Goal: Transaction & Acquisition: Purchase product/service

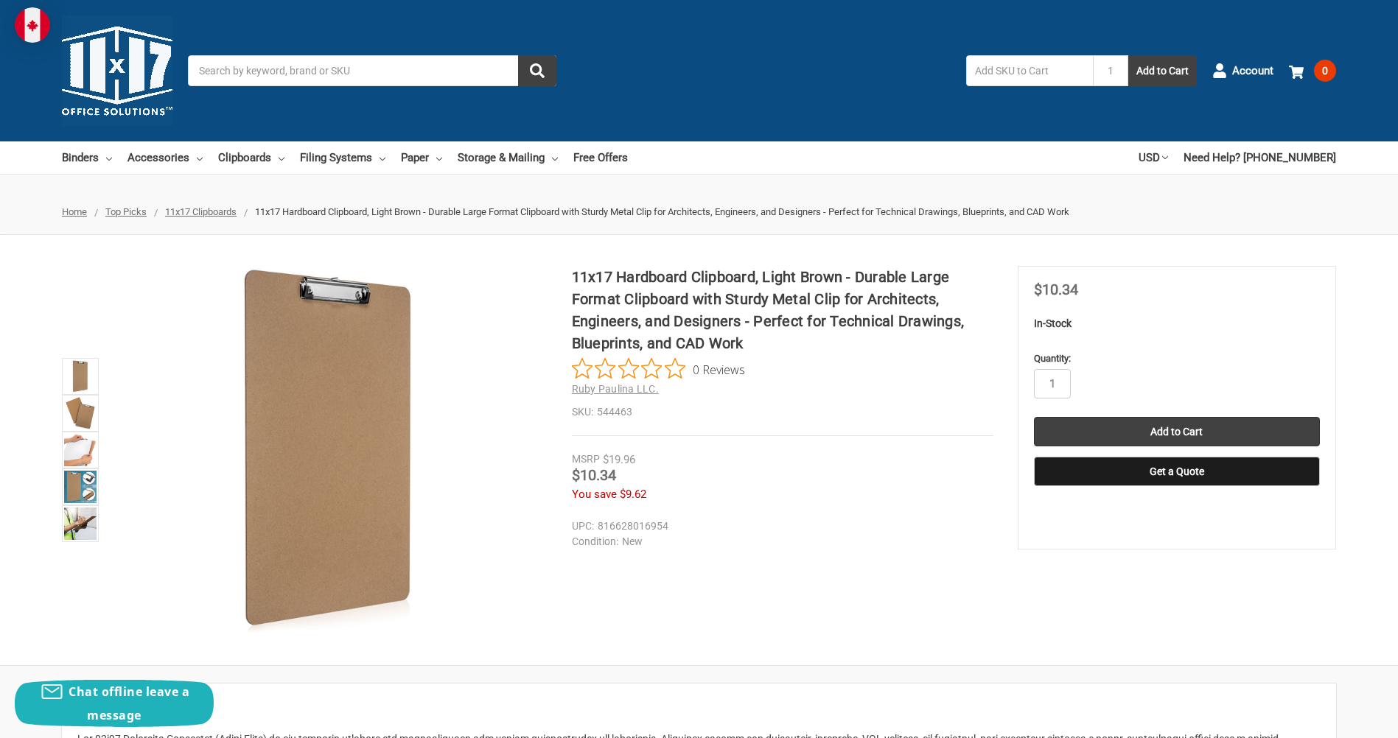
click at [195, 212] on span "11x17 Clipboards" at bounding box center [200, 211] width 71 height 11
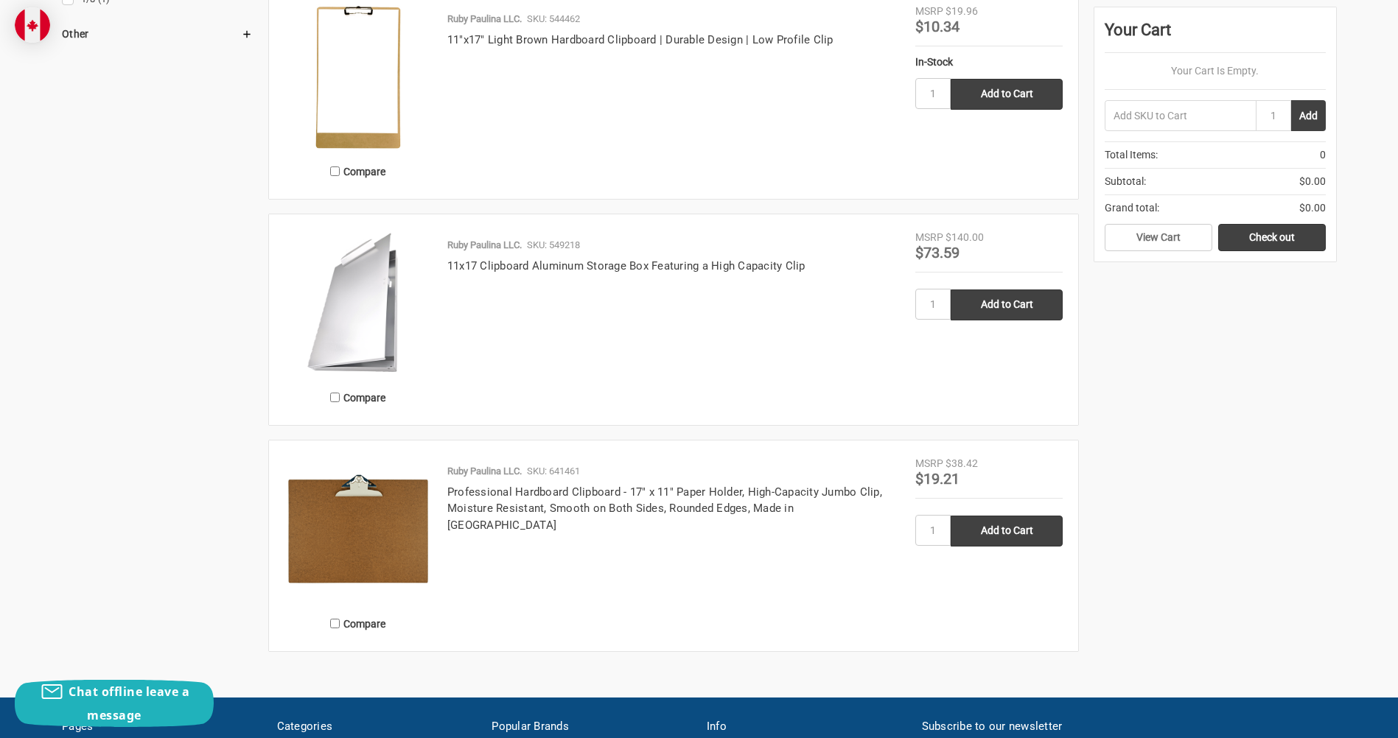
scroll to position [956, 0]
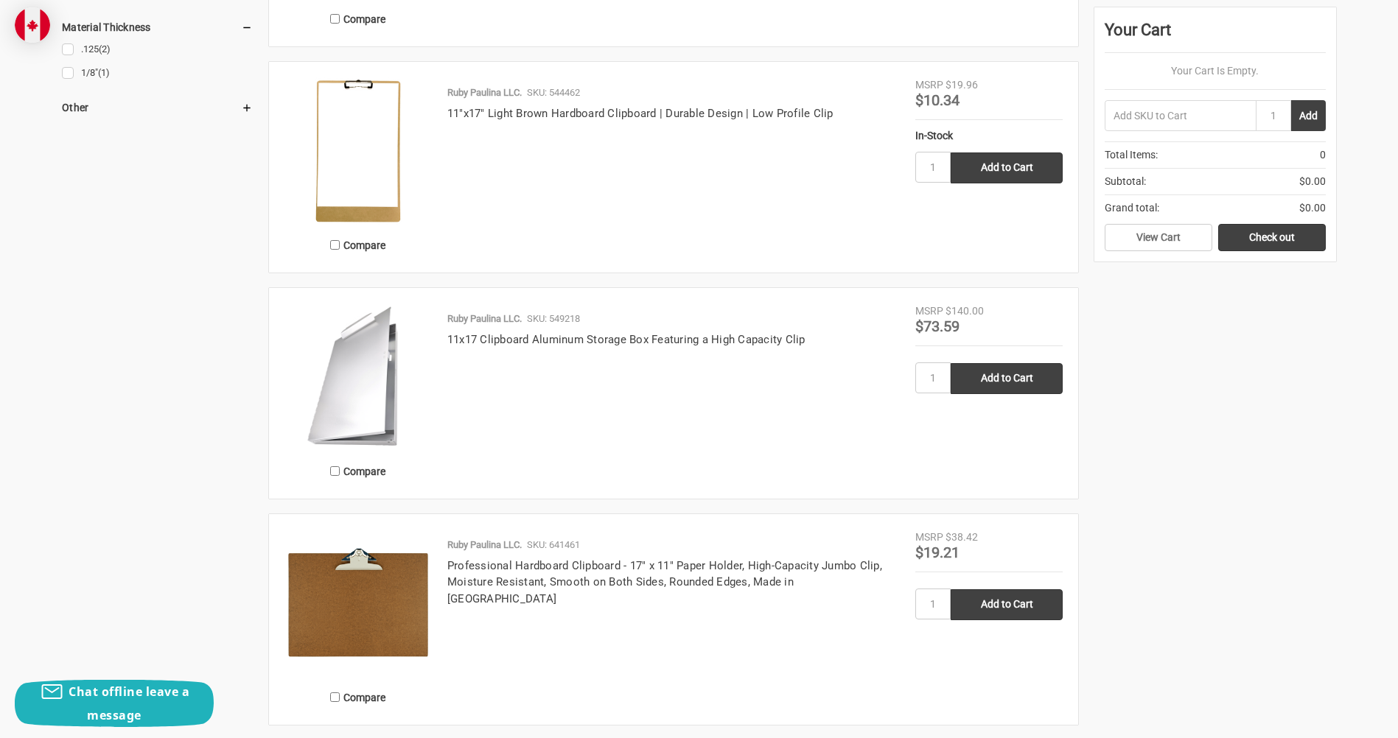
click at [356, 399] on img at bounding box center [357, 377] width 147 height 147
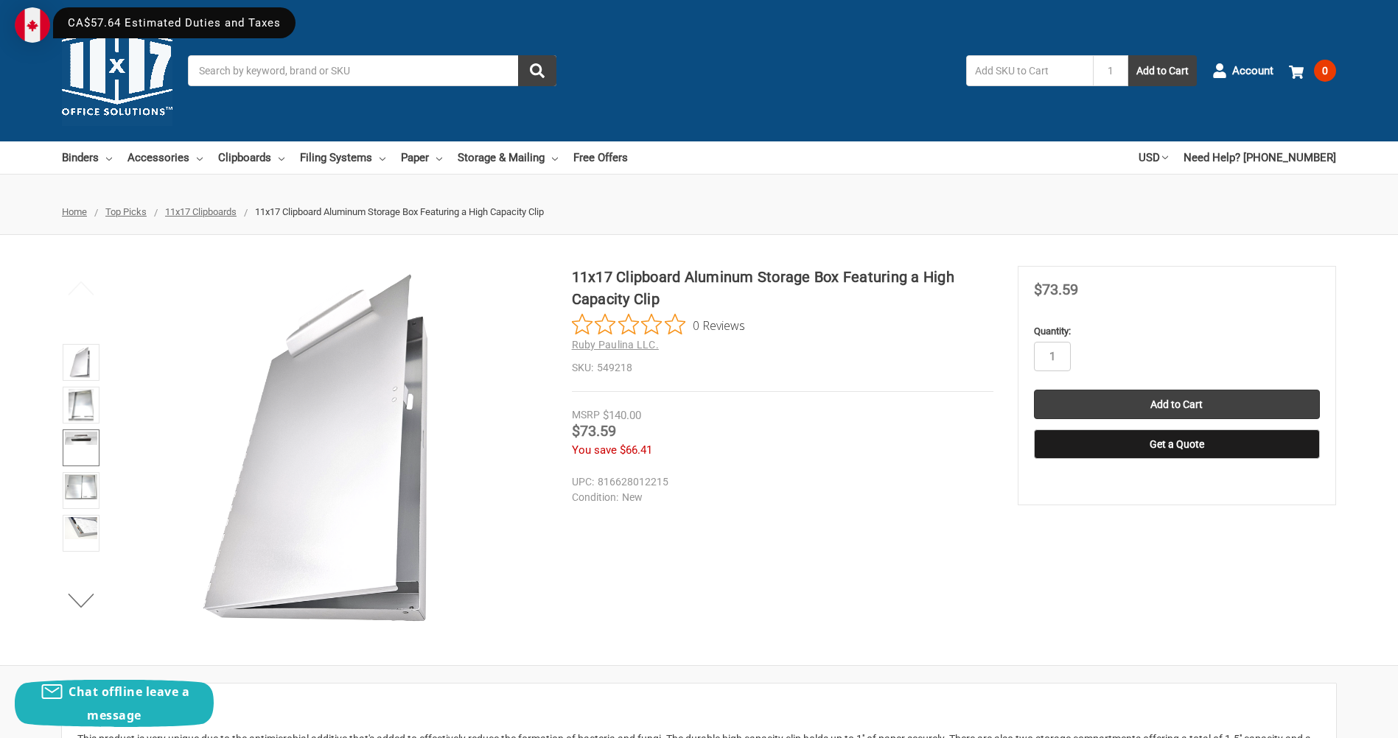
click at [63, 442] on link at bounding box center [81, 448] width 37 height 37
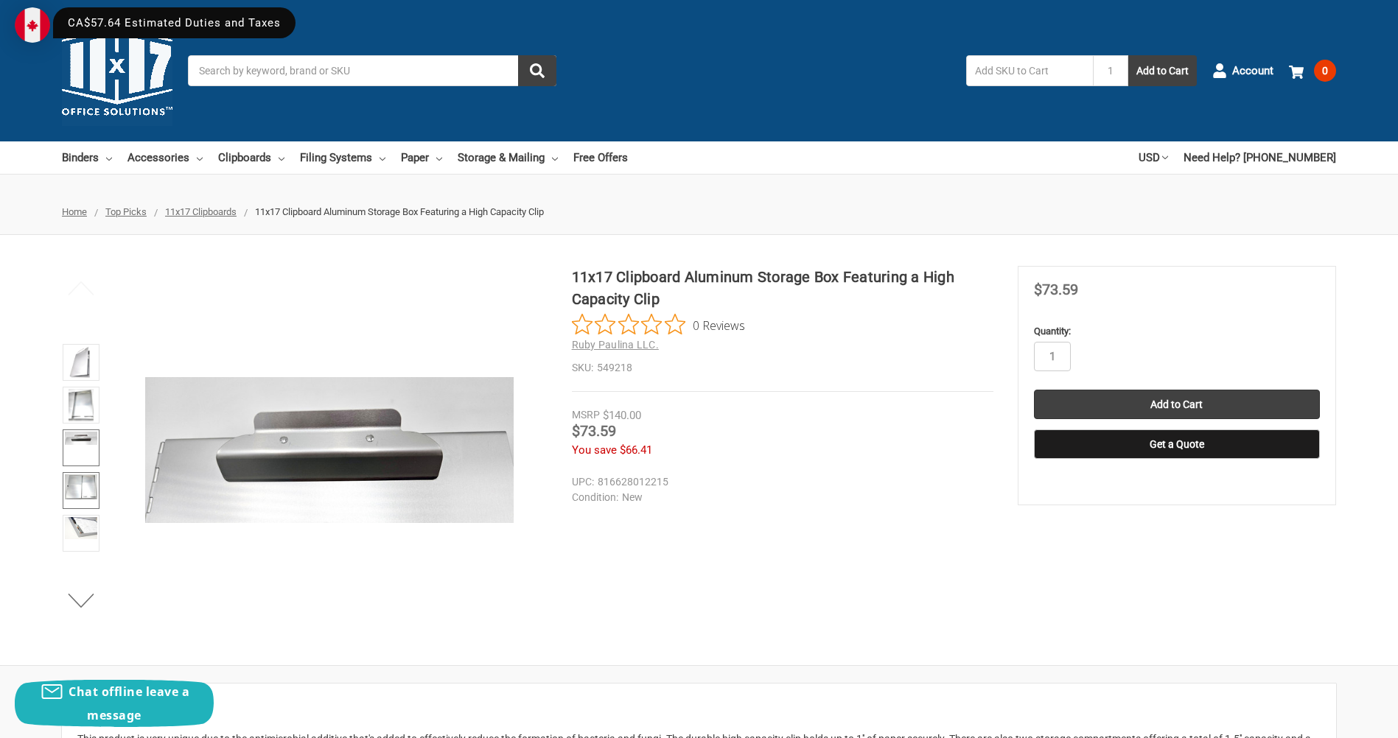
click at [97, 485] on img at bounding box center [81, 486] width 32 height 25
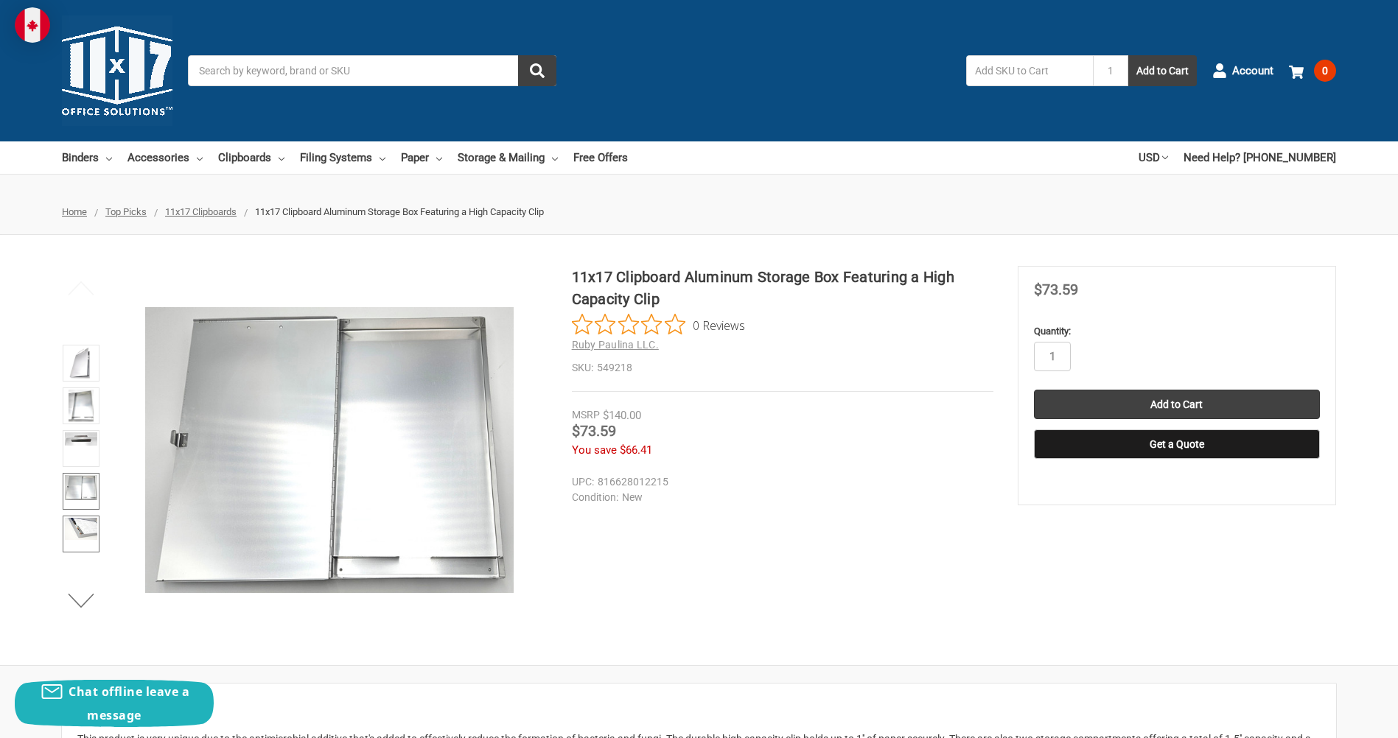
click at [75, 530] on img at bounding box center [81, 529] width 32 height 22
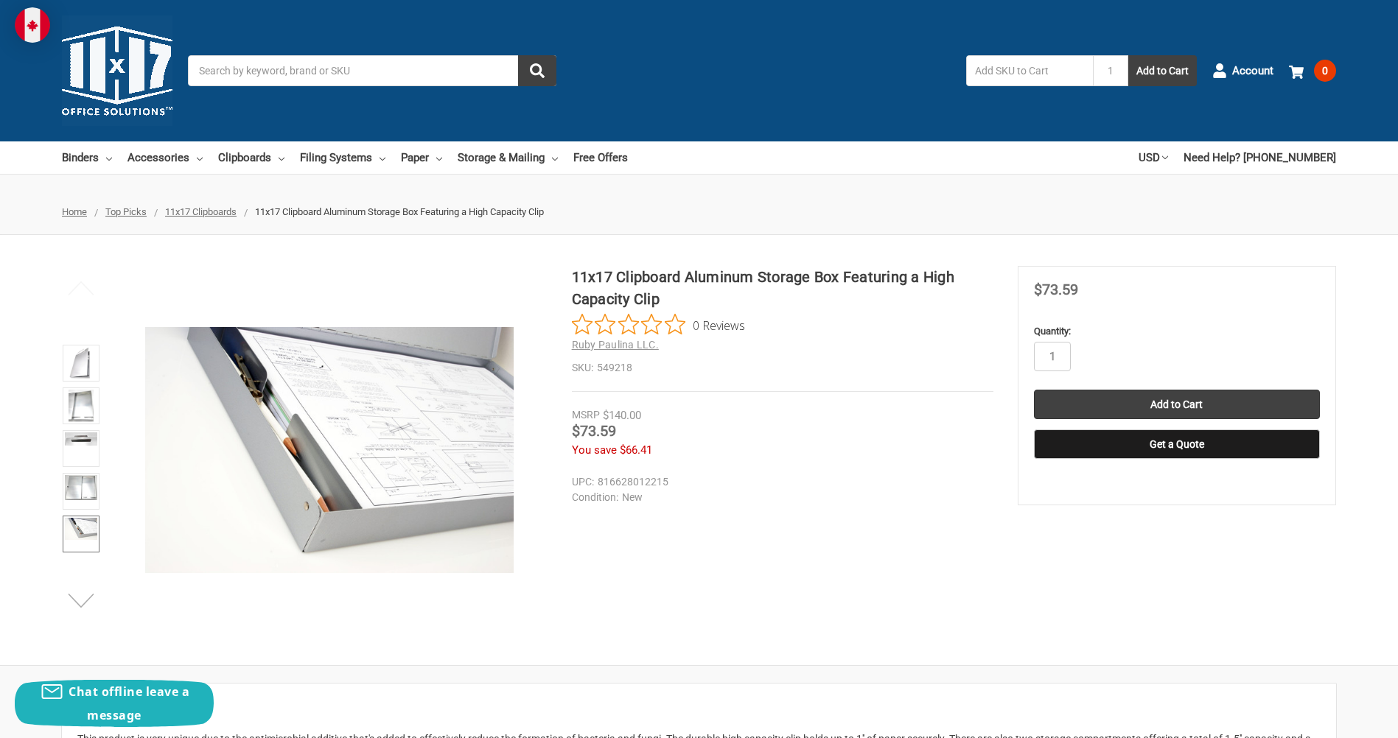
click at [76, 595] on button "Next" at bounding box center [81, 600] width 45 height 29
click at [76, 547] on link at bounding box center [81, 533] width 37 height 37
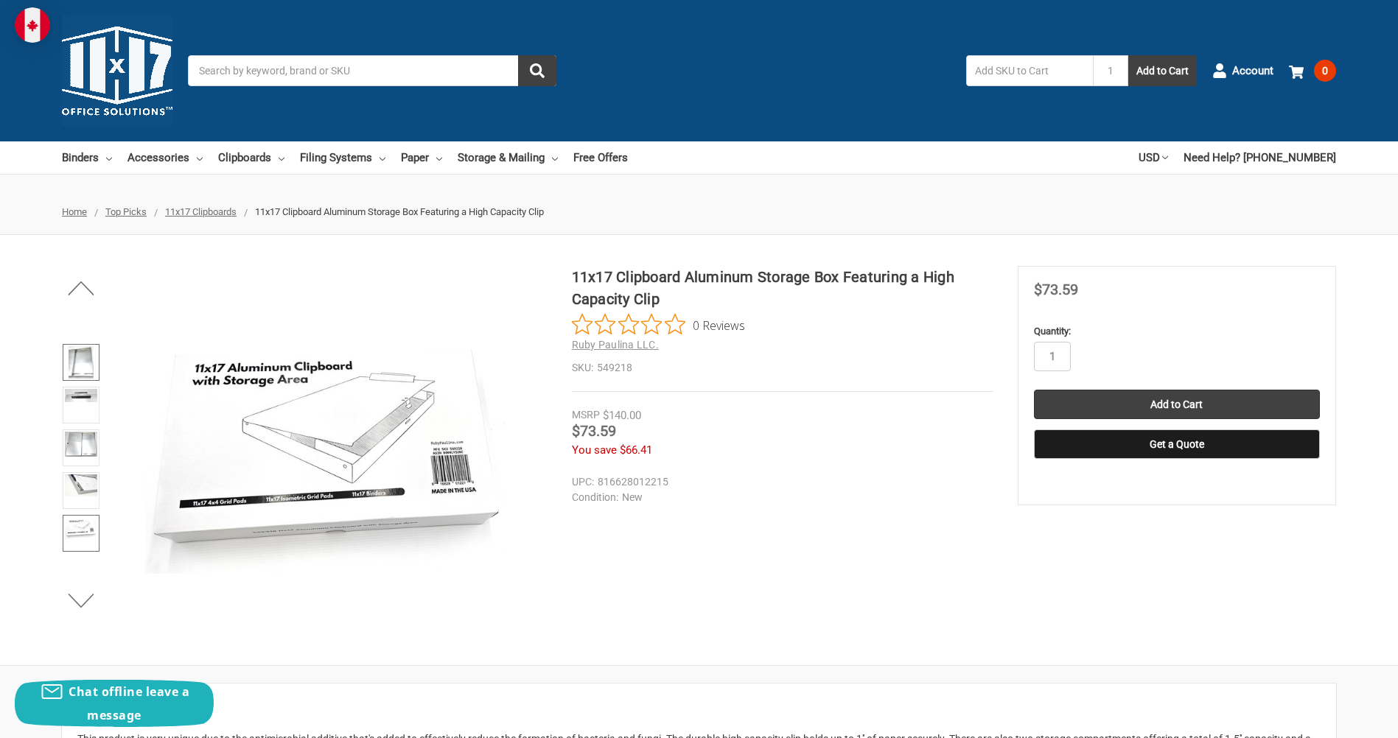
click at [78, 362] on img at bounding box center [81, 362] width 25 height 32
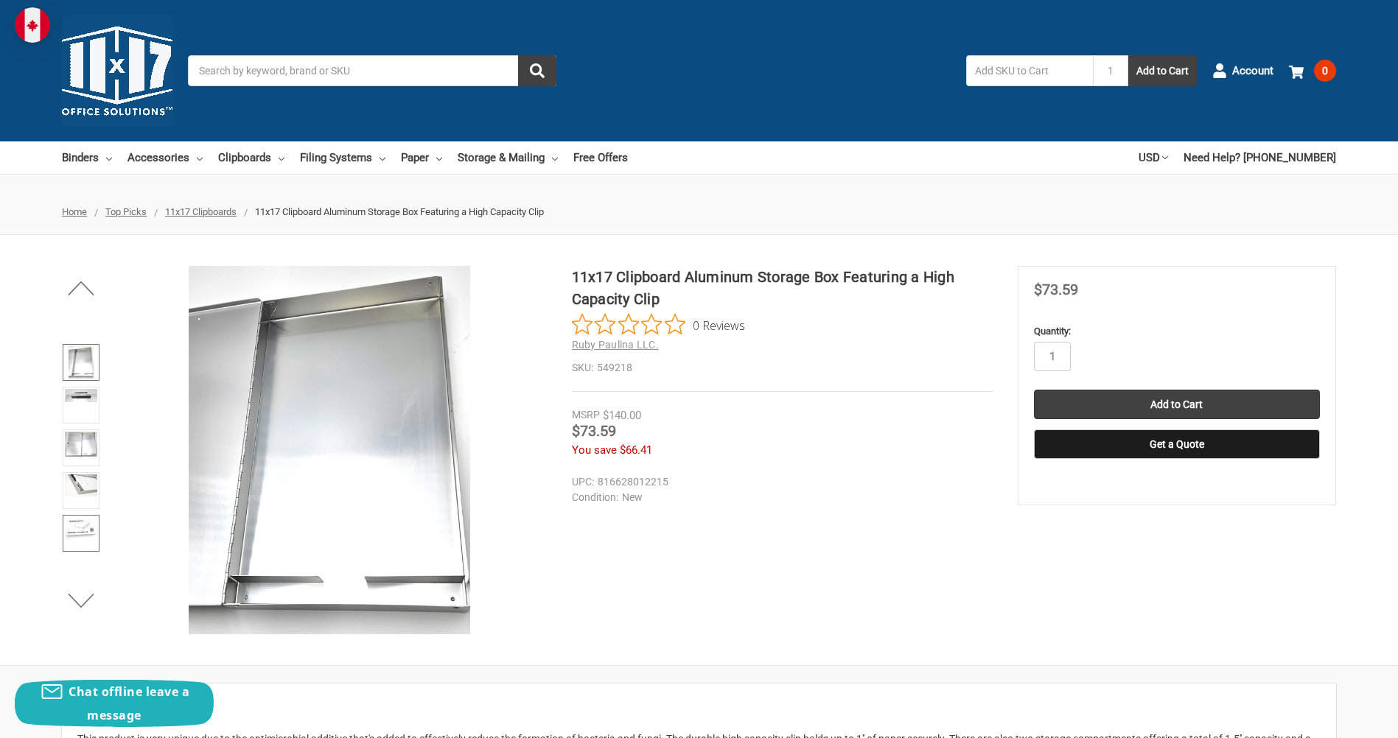
click at [88, 541] on link at bounding box center [81, 533] width 37 height 37
